Goal: Find contact information

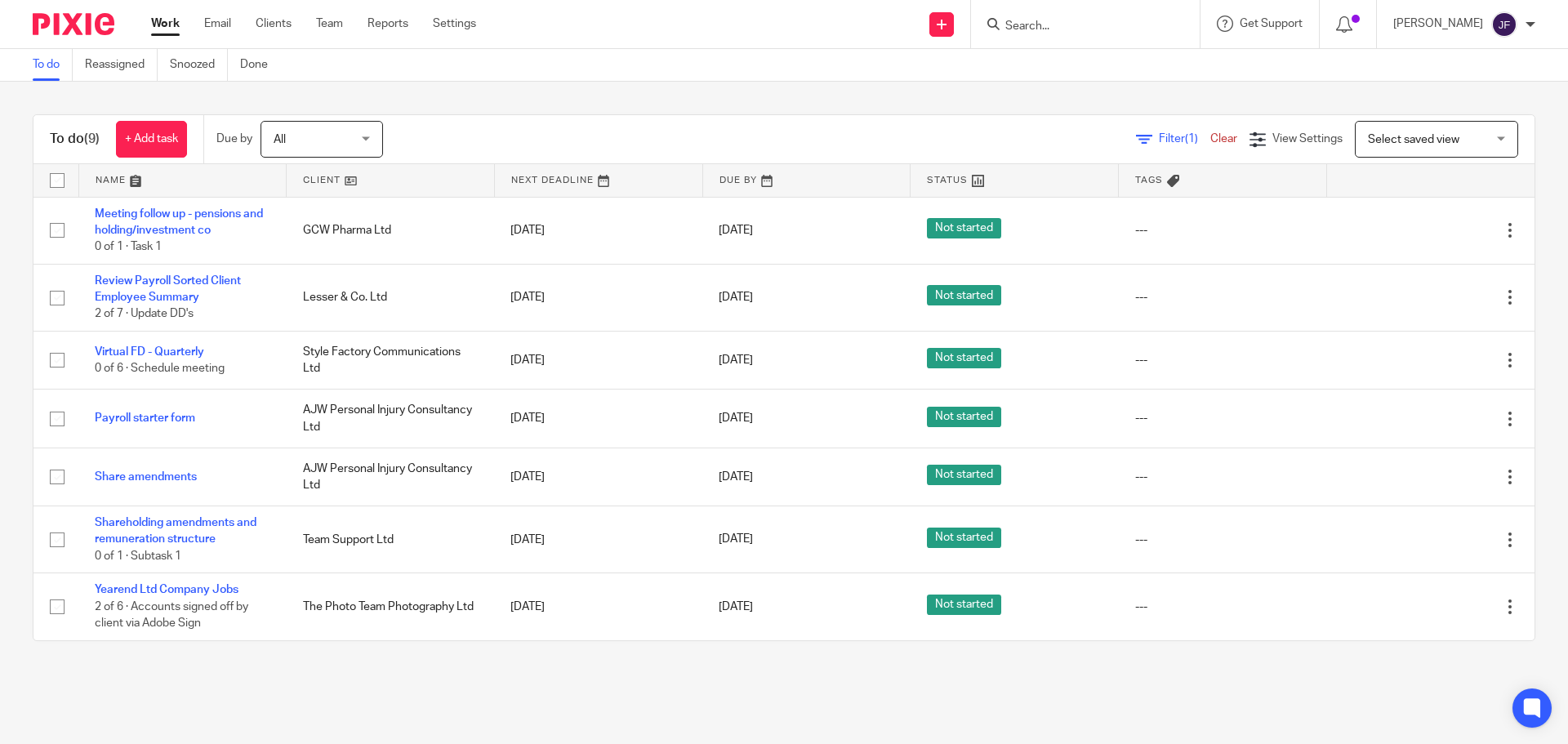
click at [1034, 33] on input "Search" at bounding box center [1076, 26] width 147 height 14
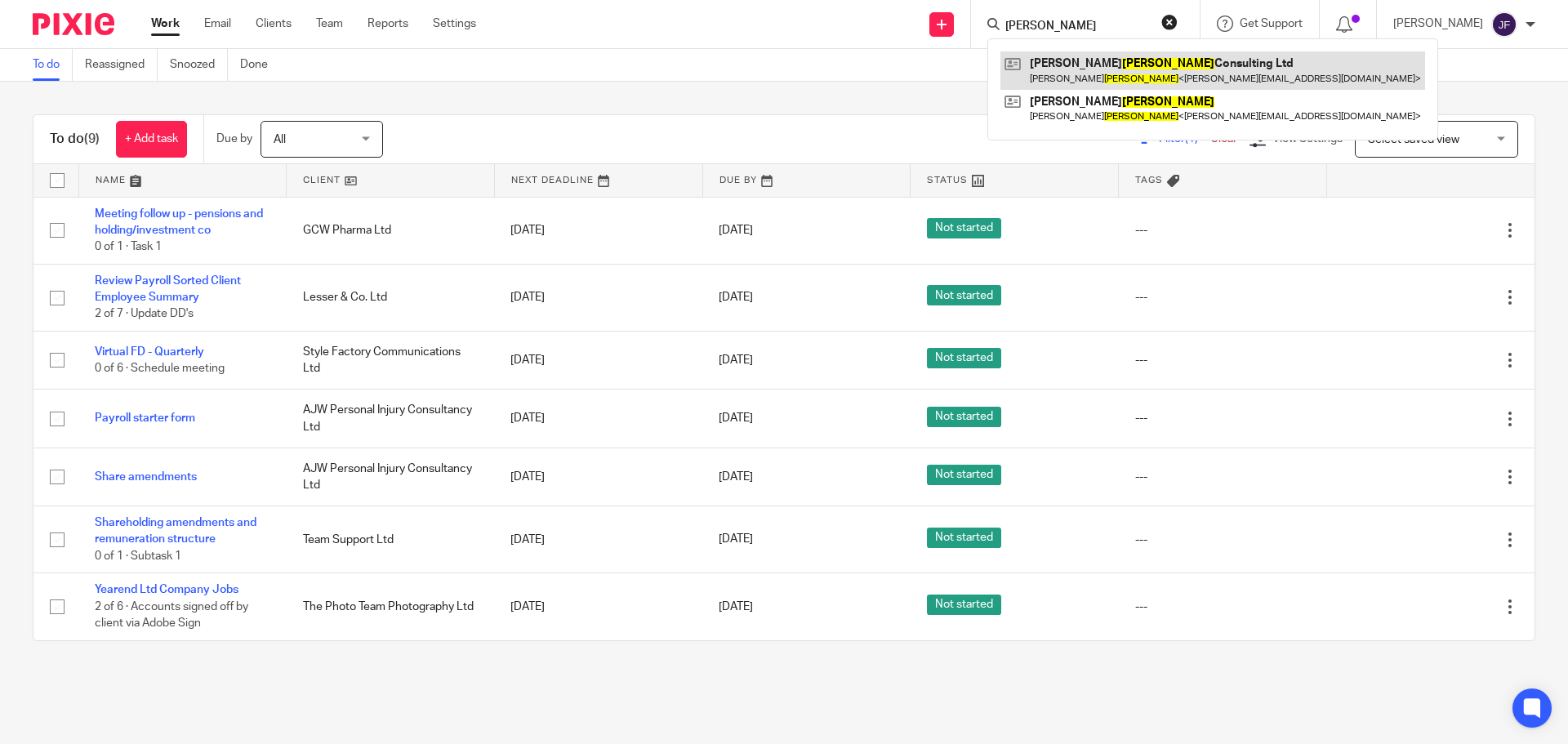
type input "[PERSON_NAME]"
click at [1108, 64] on link at bounding box center [1212, 70] width 424 height 37
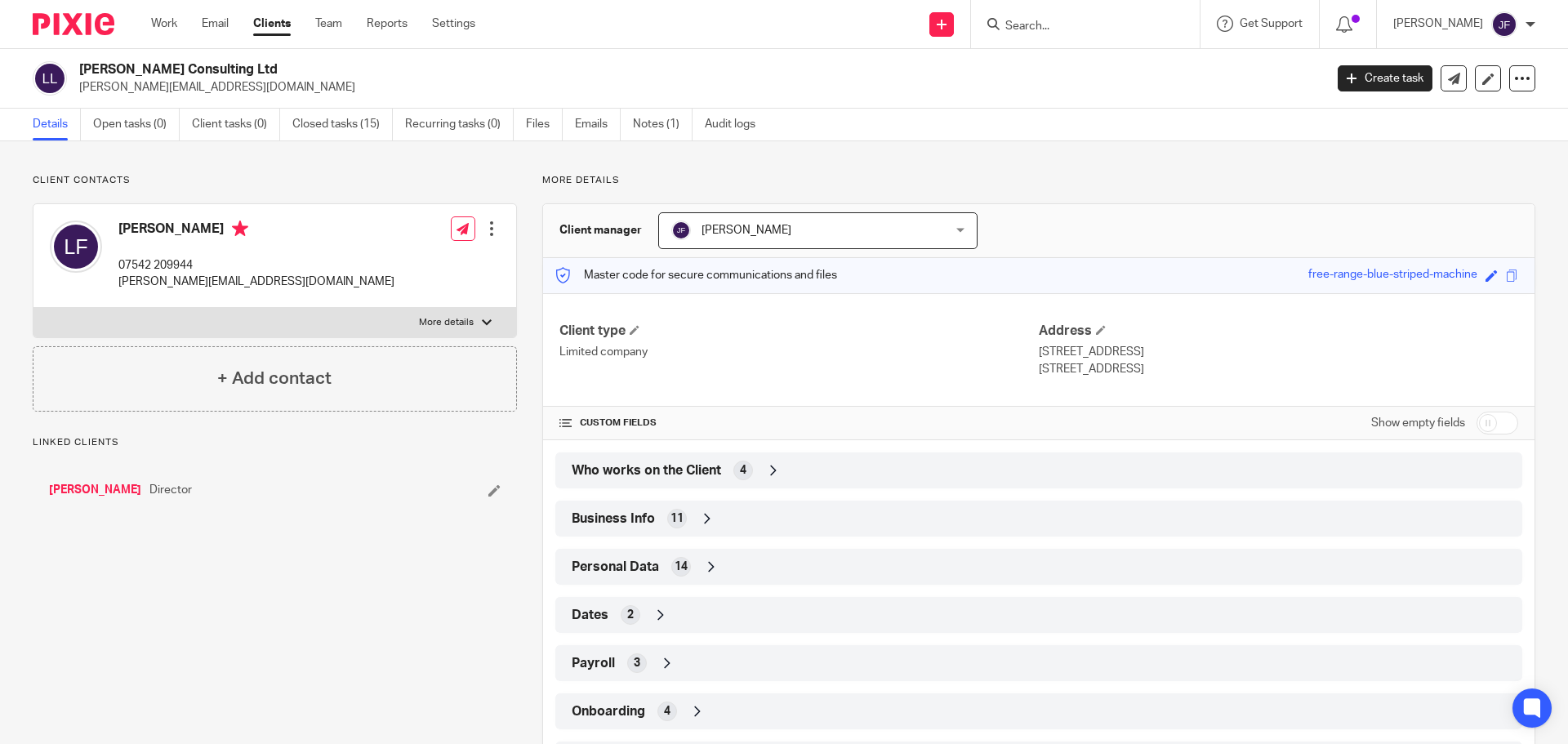
click at [160, 264] on p "07542 209944" at bounding box center [256, 265] width 276 height 16
click at [160, 264] on p "07542 209944" at bounding box center [256, 265] width 276 height 16
click at [164, 287] on p "[PERSON_NAME][EMAIL_ADDRESS][DOMAIN_NAME]" at bounding box center [256, 281] width 276 height 16
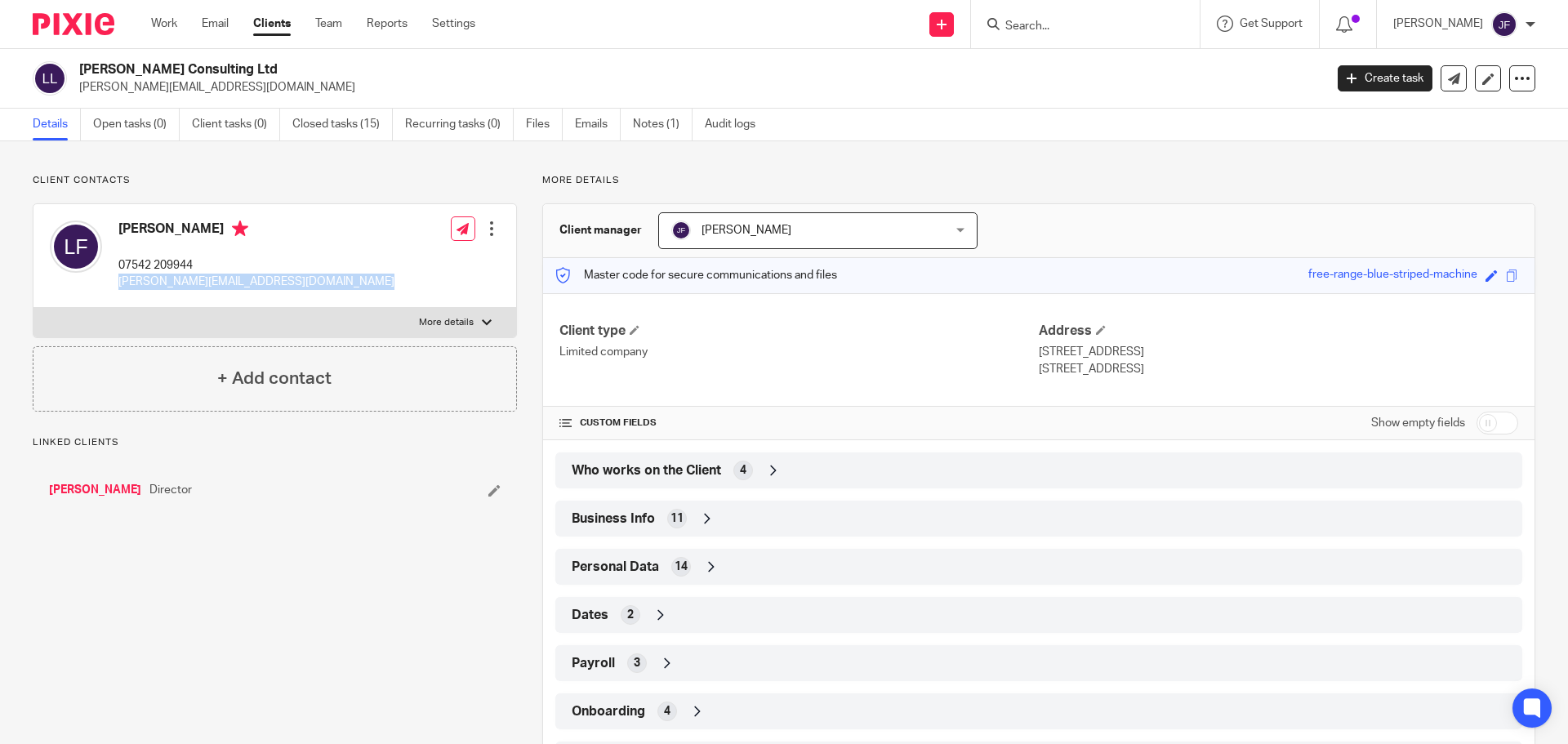
copy div "[PERSON_NAME][EMAIL_ADDRESS][DOMAIN_NAME]"
